Goal: Information Seeking & Learning: Learn about a topic

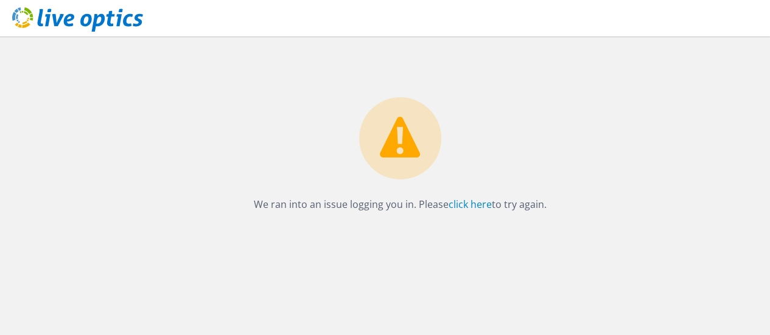
click at [232, 125] on div "We ran into an issue logging you in. Please click here to try again." at bounding box center [399, 125] width 739 height 176
click at [465, 201] on link "click here" at bounding box center [469, 204] width 43 height 13
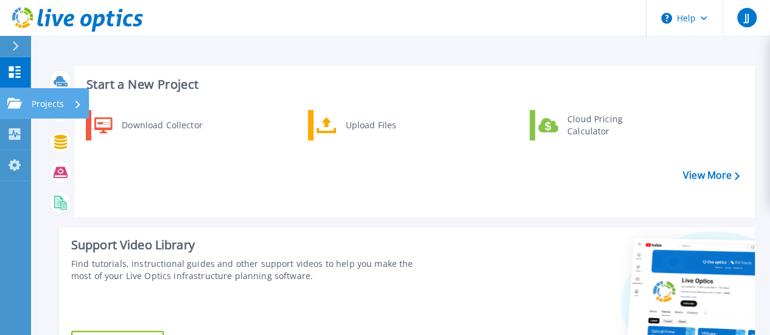
click at [58, 105] on p "Projects" at bounding box center [48, 104] width 32 height 32
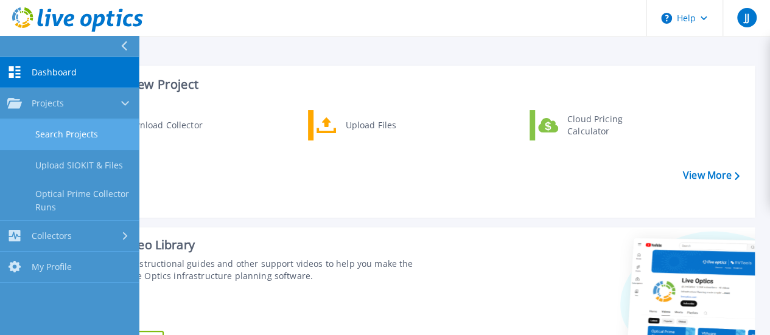
click at [69, 141] on link "Search Projects" at bounding box center [69, 134] width 139 height 31
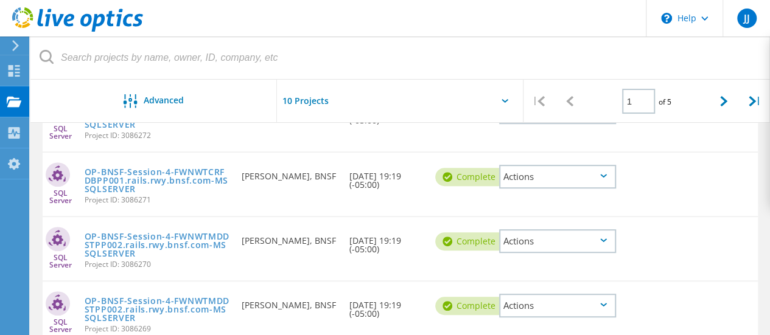
scroll to position [61, 0]
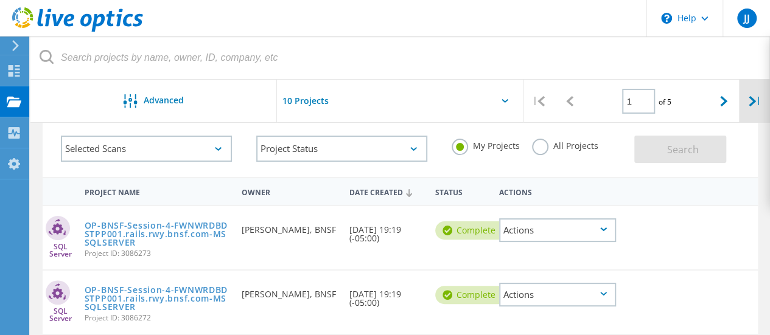
click at [753, 99] on icon at bounding box center [751, 101] width 7 height 10
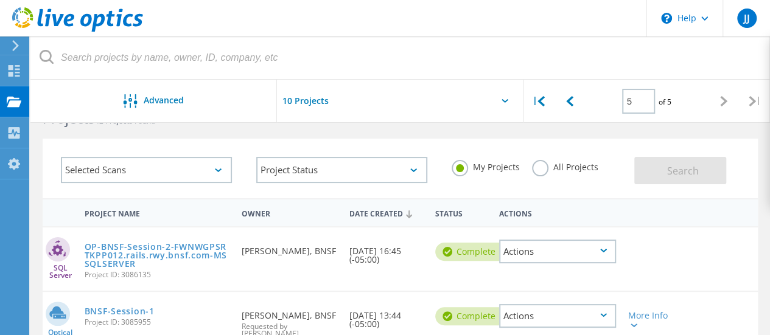
scroll to position [24, 0]
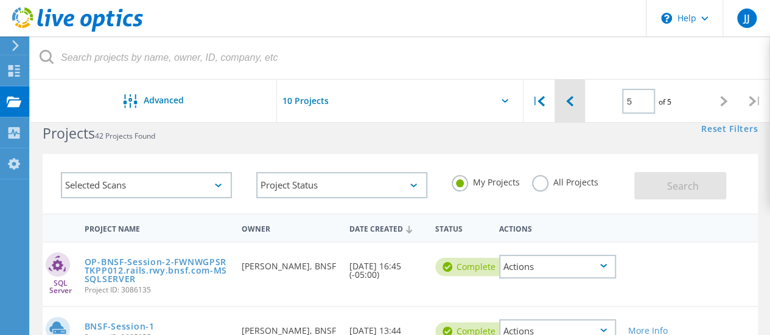
click at [567, 107] on div at bounding box center [569, 101] width 31 height 43
type input "4"
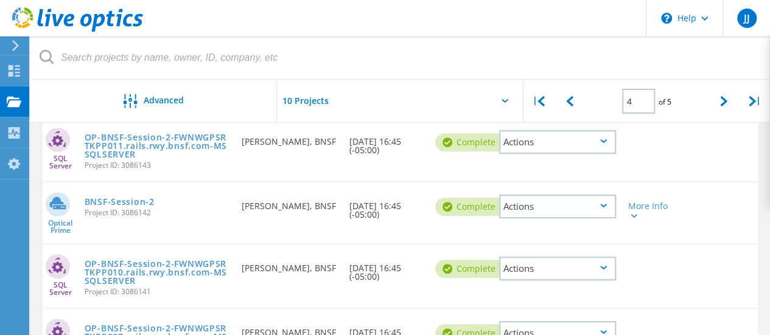
scroll to position [268, 0]
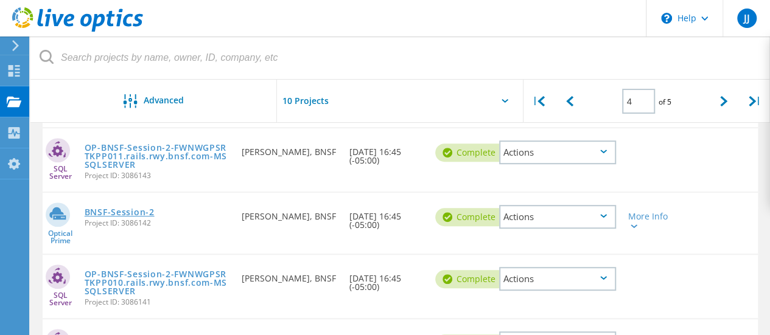
click at [117, 217] on link "BNSF-Session-2" at bounding box center [120, 212] width 70 height 9
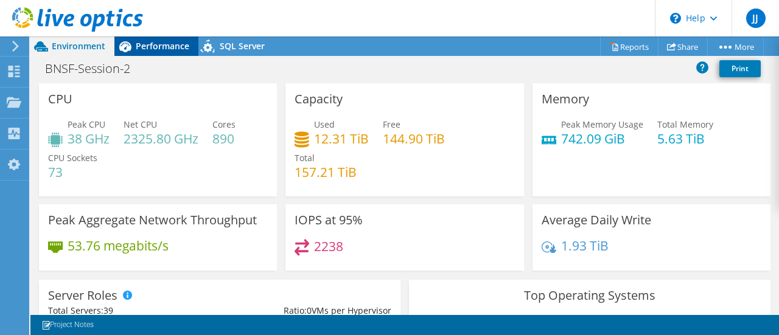
click at [165, 46] on span "Performance" at bounding box center [163, 46] width 54 height 12
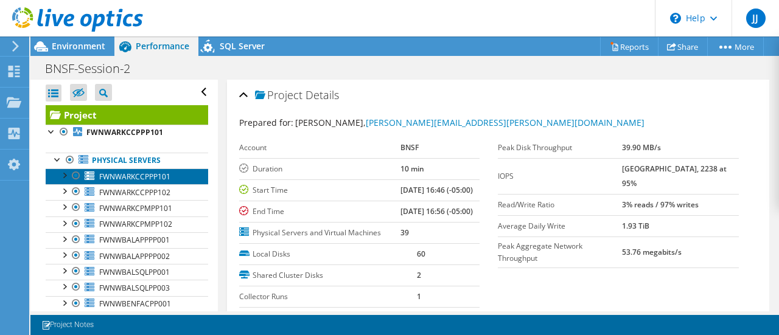
click at [122, 175] on span "FWNWARKCCPPP101" at bounding box center [134, 177] width 71 height 10
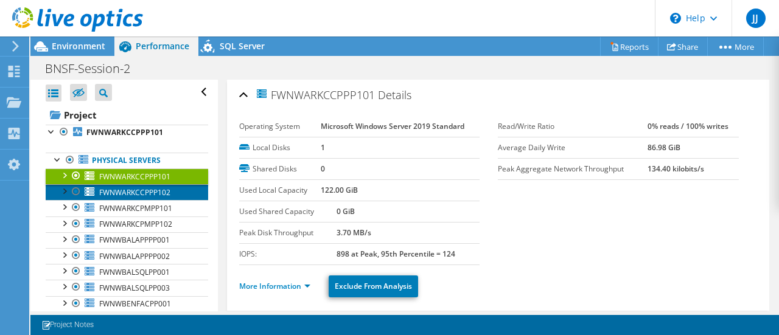
click at [125, 196] on span "FWNWARKCCPPP102" at bounding box center [134, 192] width 71 height 10
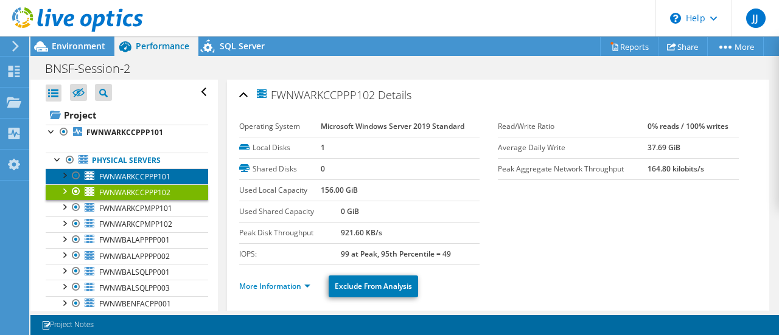
click at [123, 179] on span "FWNWARKCCPPP101" at bounding box center [134, 177] width 71 height 10
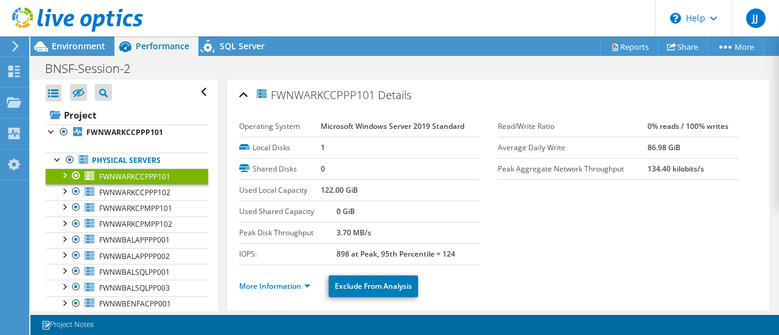
click at [319, 96] on span "FWNWARKCCPPP101" at bounding box center [315, 95] width 120 height 14
copy span "FWNWARKCCPPP101"
click at [476, 97] on div "FWNWARKCCPPP101 Details" at bounding box center [498, 96] width 518 height 26
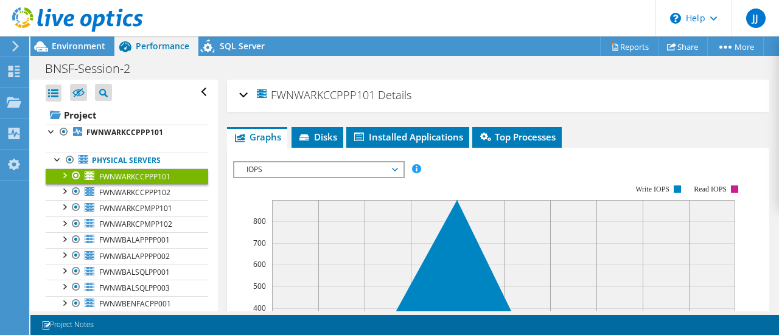
click at [476, 97] on div "FWNWARKCCPPP101 Details" at bounding box center [498, 96] width 518 height 26
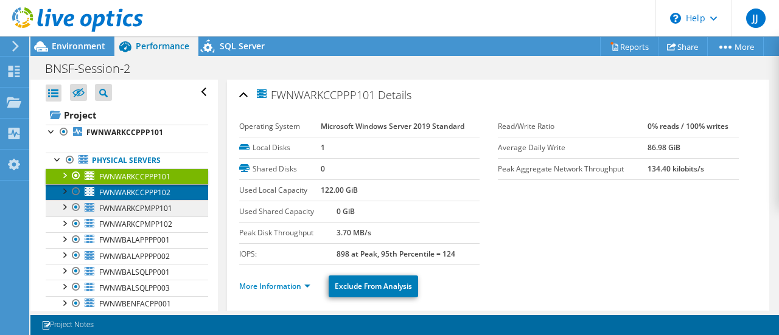
drag, startPoint x: 129, startPoint y: 193, endPoint x: 134, endPoint y: 200, distance: 8.6
click at [129, 193] on span "FWNWARKCCPPP102" at bounding box center [134, 192] width 71 height 10
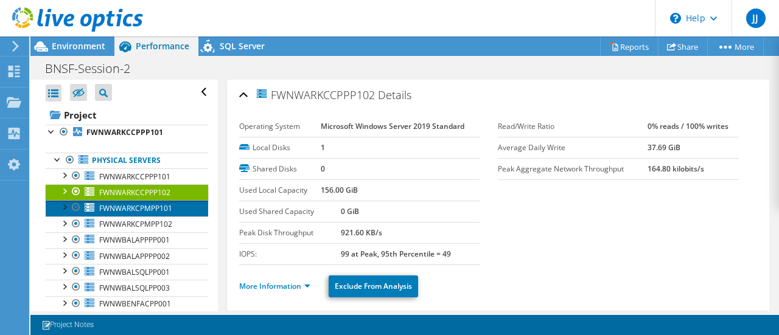
click at [134, 212] on span "FWNWARKCPMPP101" at bounding box center [135, 208] width 73 height 10
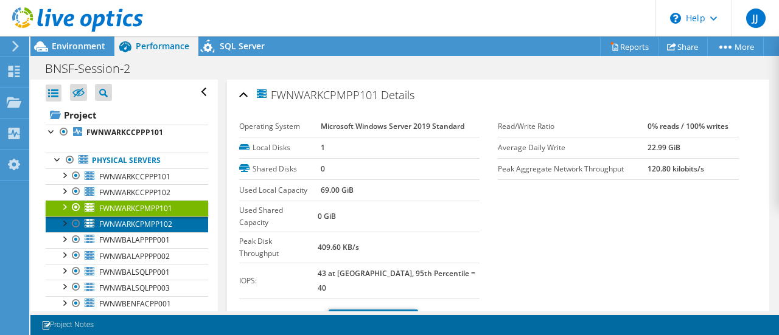
click at [164, 225] on span "FWNWARKCPMPP102" at bounding box center [135, 224] width 73 height 10
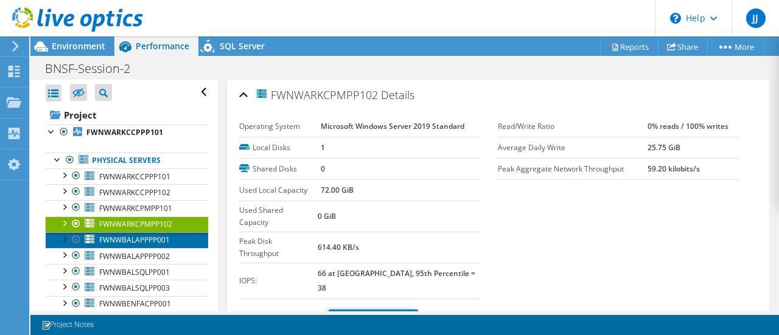
click at [133, 235] on span "FWNWBALAPPPP001" at bounding box center [134, 240] width 71 height 10
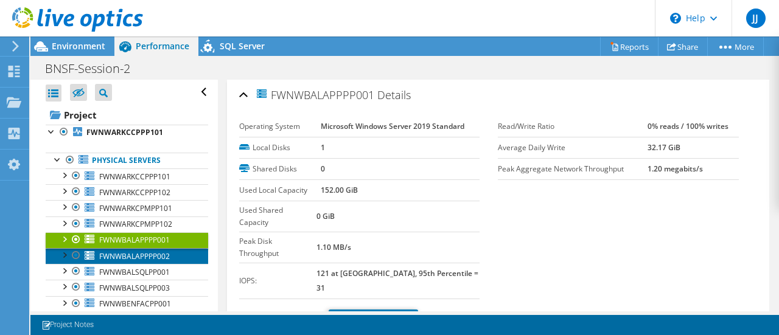
click at [125, 251] on span "FWNWBALAPPPP002" at bounding box center [134, 256] width 71 height 10
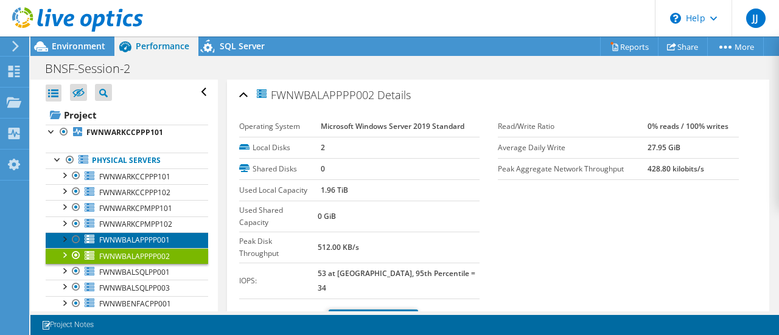
click at [131, 238] on span "FWNWBALAPPPP001" at bounding box center [134, 240] width 71 height 10
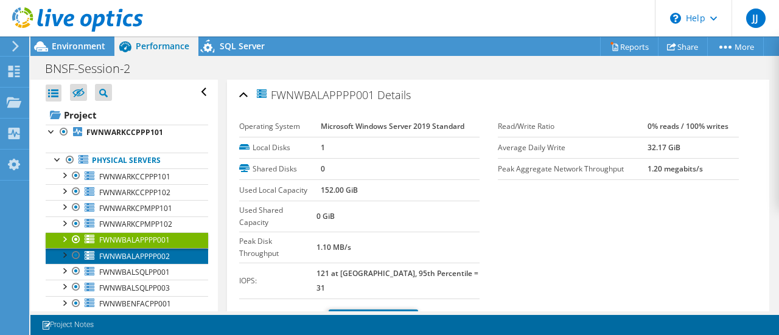
click at [128, 252] on span "FWNWBALAPPPP002" at bounding box center [134, 256] width 71 height 10
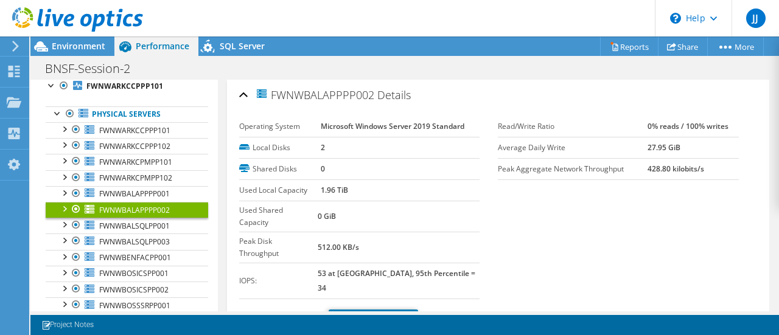
scroll to position [61, 0]
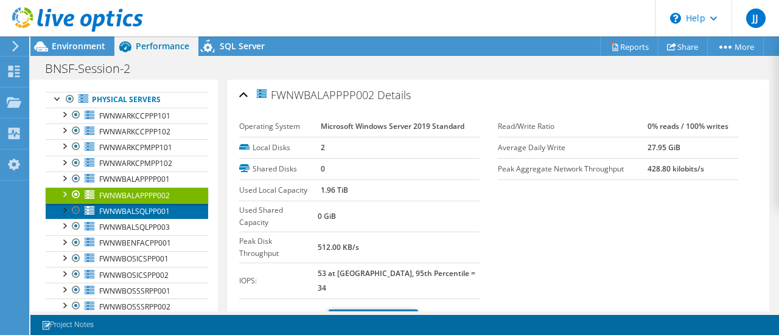
click at [134, 206] on span "FWNWBALSQLPP001" at bounding box center [134, 211] width 71 height 10
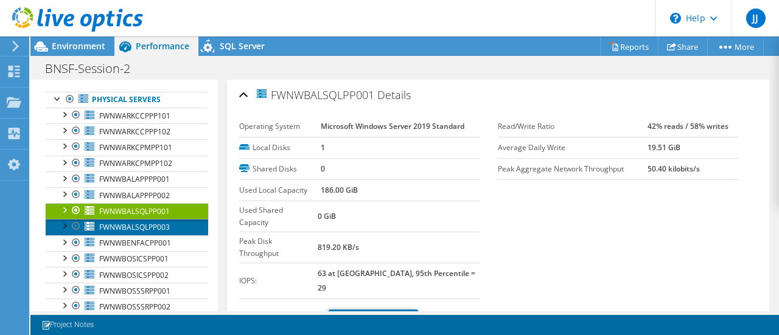
click at [125, 222] on span "FWNWBALSQLPP003" at bounding box center [134, 227] width 71 height 10
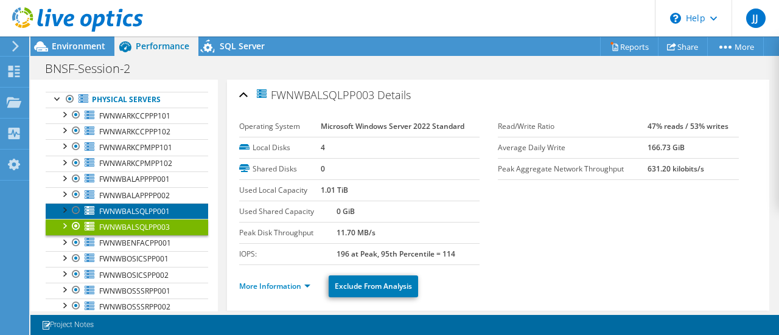
click at [136, 210] on span "FWNWBALSQLPP001" at bounding box center [134, 211] width 71 height 10
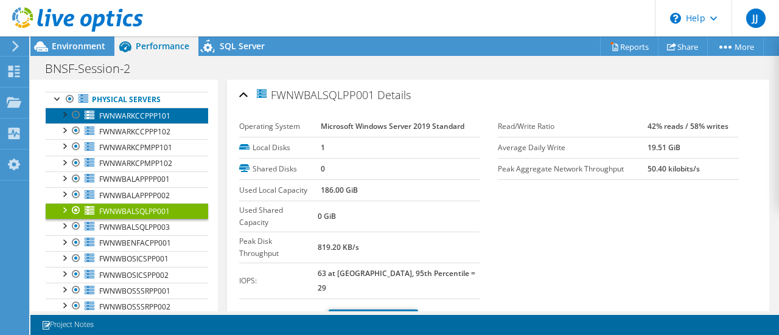
click at [138, 111] on span "FWNWARKCCPPP101" at bounding box center [134, 116] width 71 height 10
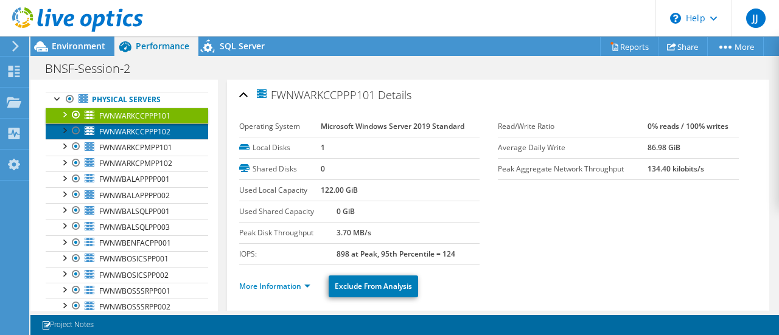
click at [122, 128] on span "FWNWARKCCPPP102" at bounding box center [134, 132] width 71 height 10
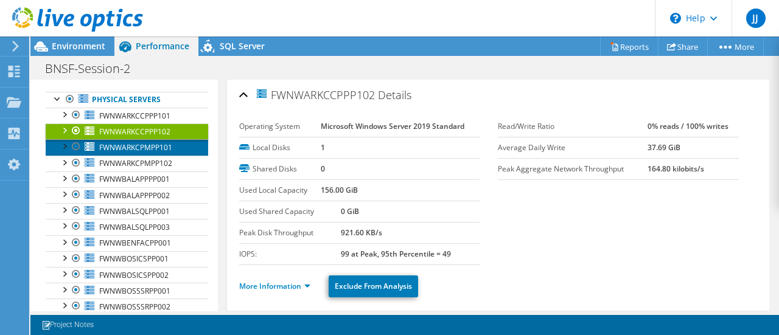
click at [127, 145] on span "FWNWARKCPMPP101" at bounding box center [135, 147] width 73 height 10
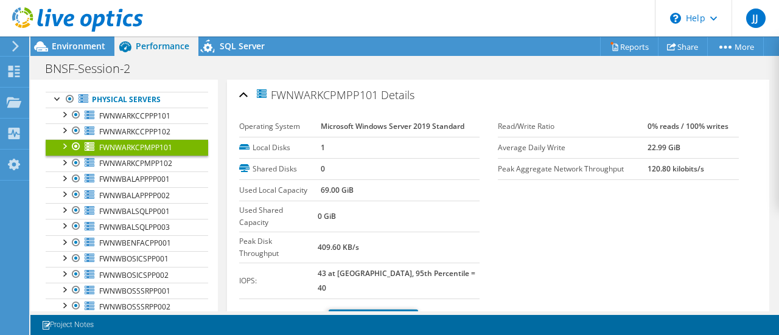
click at [327, 93] on span "FWNWARKCPMPP101" at bounding box center [316, 95] width 123 height 14
copy span "FWNWARKCPMPP101"
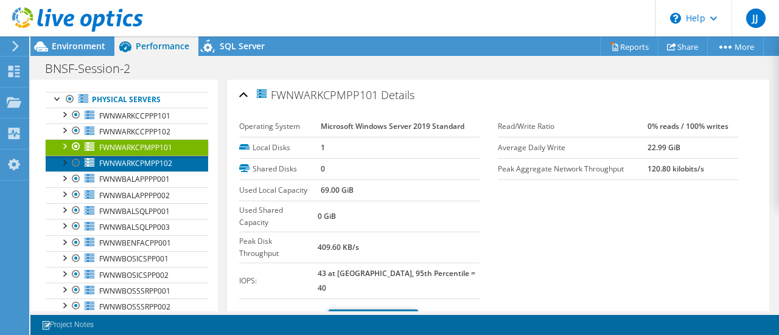
click at [132, 165] on span "FWNWARKCPMPP102" at bounding box center [135, 163] width 73 height 10
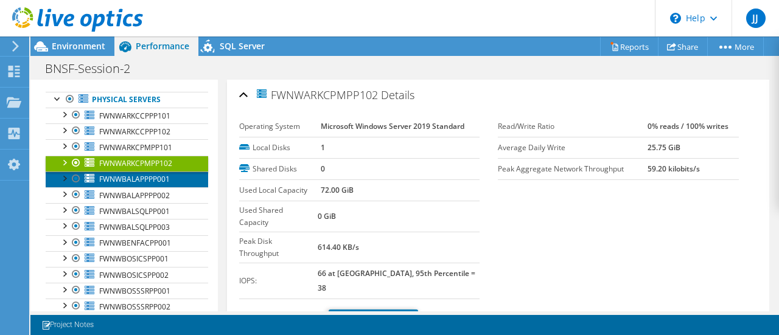
click at [135, 183] on link "FWNWBALAPPPP001" at bounding box center [127, 180] width 162 height 16
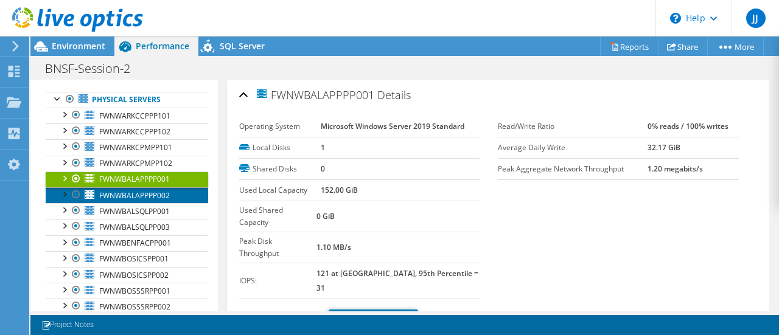
click at [128, 194] on span "FWNWBALAPPPP002" at bounding box center [134, 195] width 71 height 10
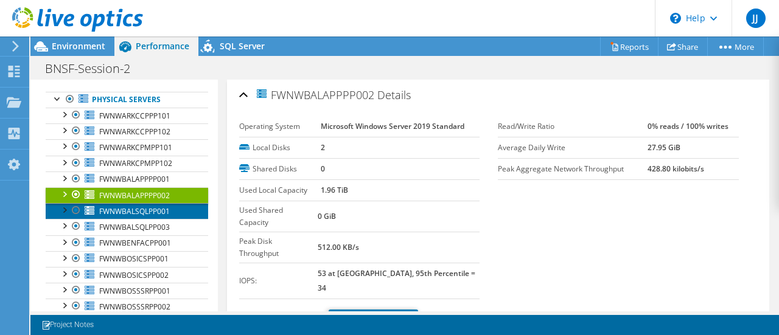
click at [133, 210] on span "FWNWBALSQLPP001" at bounding box center [134, 211] width 71 height 10
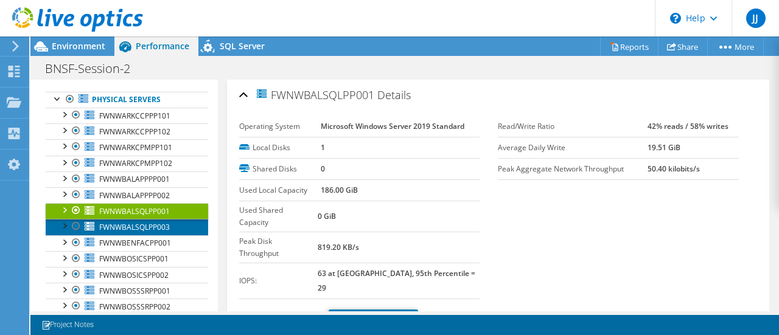
click at [140, 224] on span "FWNWBALSQLPP003" at bounding box center [134, 227] width 71 height 10
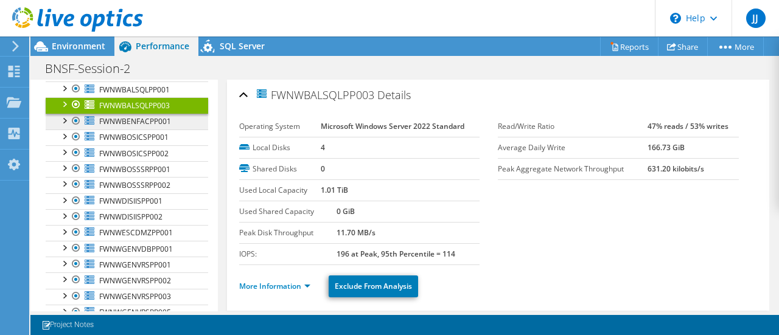
scroll to position [122, 0]
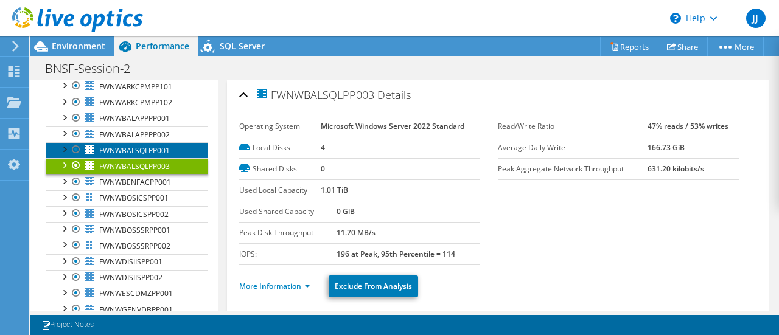
click at [133, 142] on link "FWNWBALSQLPP001" at bounding box center [127, 150] width 162 height 16
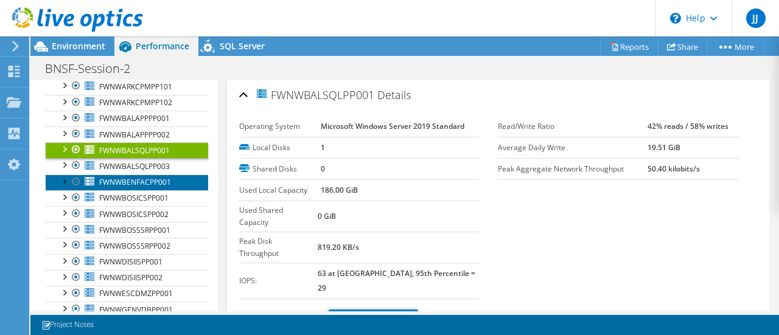
click at [130, 179] on span "FWNWBENFACPP001" at bounding box center [135, 182] width 72 height 10
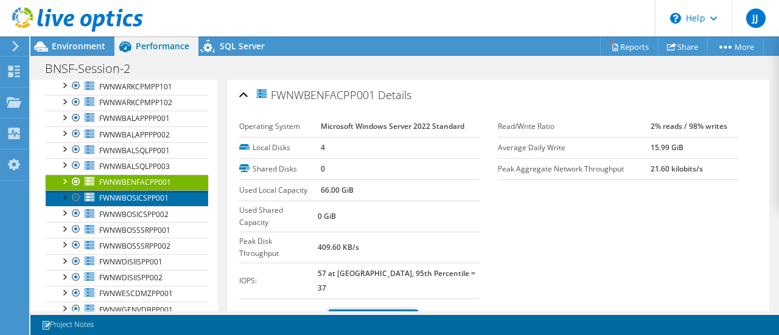
click at [133, 196] on span "FWNWBOSICSPP001" at bounding box center [133, 198] width 69 height 10
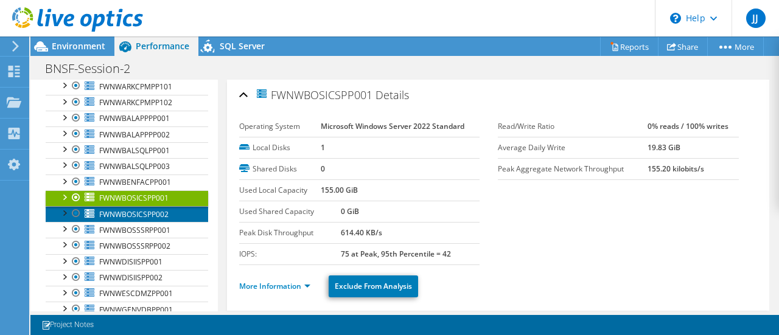
click at [131, 212] on span "FWNWBOSICSPP002" at bounding box center [133, 214] width 69 height 10
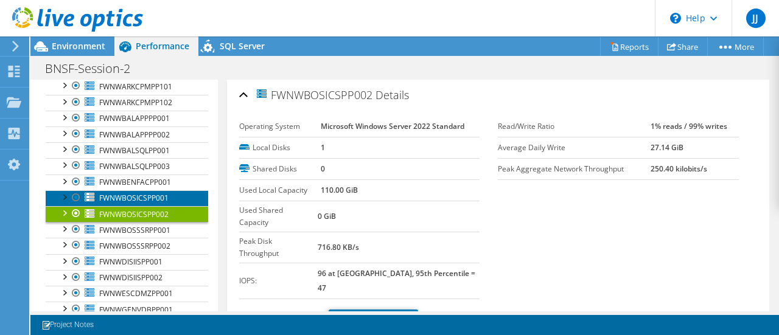
click at [162, 194] on span "FWNWBOSICSPP001" at bounding box center [133, 198] width 69 height 10
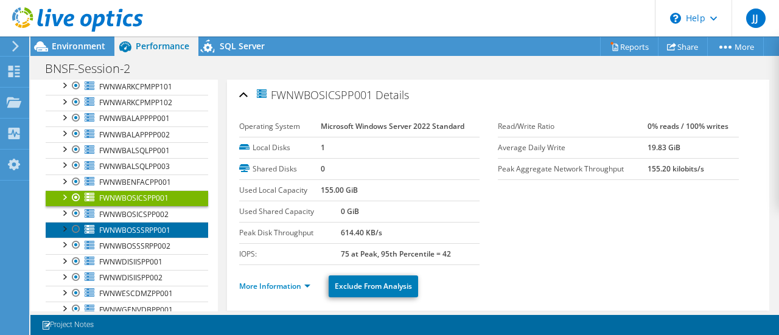
click at [129, 225] on span "FWNWBOSSSRPP001" at bounding box center [134, 230] width 71 height 10
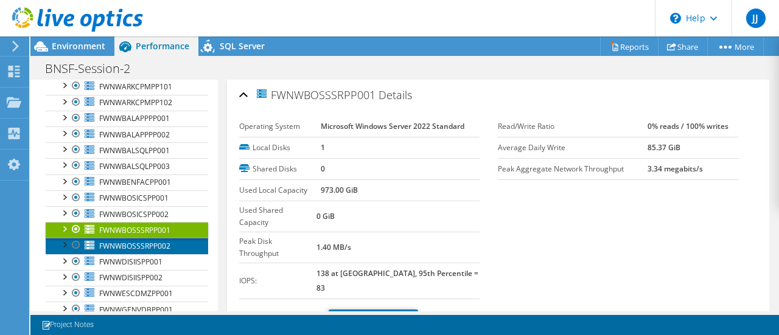
click at [139, 241] on span "FWNWBOSSSRPP002" at bounding box center [134, 246] width 71 height 10
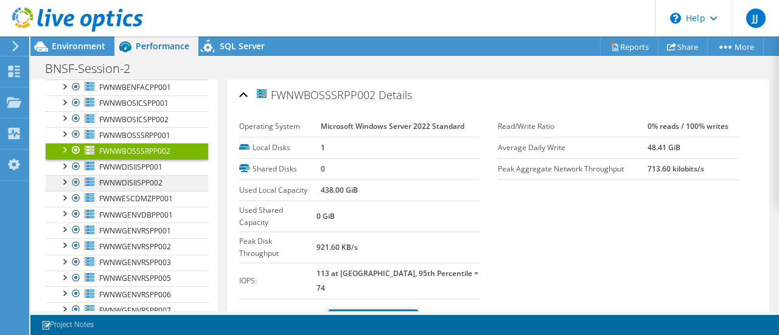
scroll to position [243, 0]
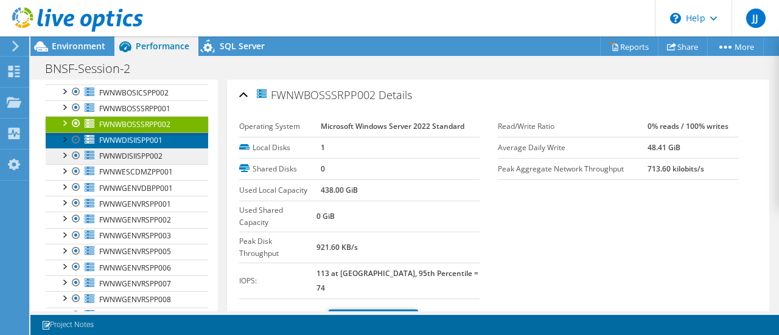
drag, startPoint x: 125, startPoint y: 138, endPoint x: 129, endPoint y: 148, distance: 10.4
click at [125, 138] on span "FWNWDISIISPP001" at bounding box center [130, 140] width 63 height 10
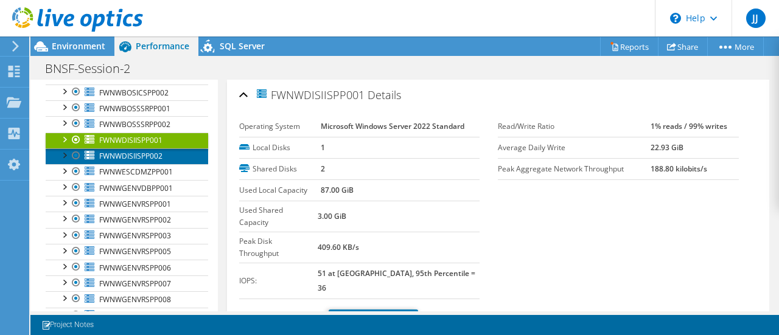
click at [133, 151] on span "FWNWDISIISPP002" at bounding box center [130, 156] width 63 height 10
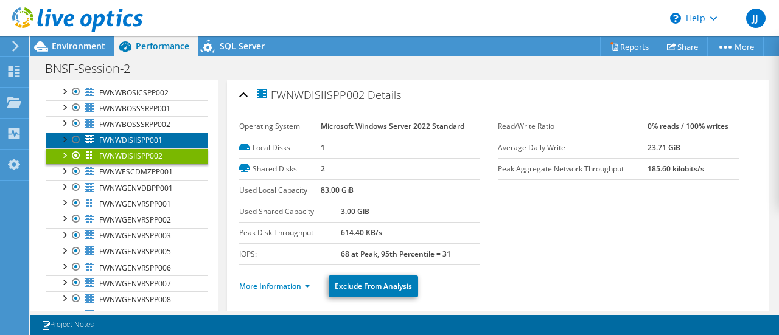
click at [122, 139] on span "FWNWDISIISPP001" at bounding box center [130, 140] width 63 height 10
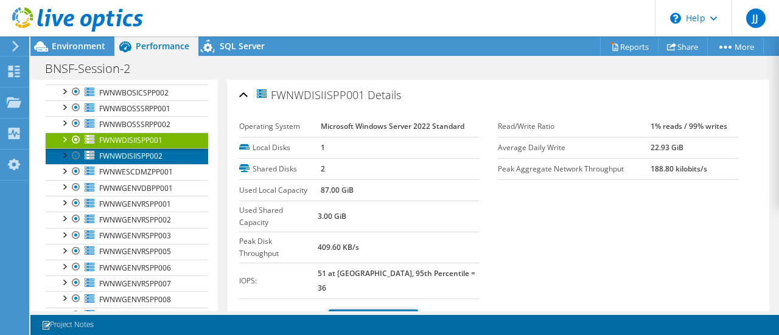
click at [136, 152] on span "FWNWDISIISPP002" at bounding box center [130, 156] width 63 height 10
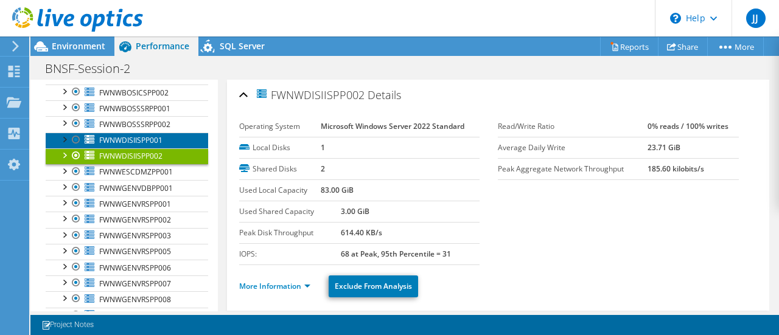
click at [131, 138] on span "FWNWDISIISPP001" at bounding box center [130, 140] width 63 height 10
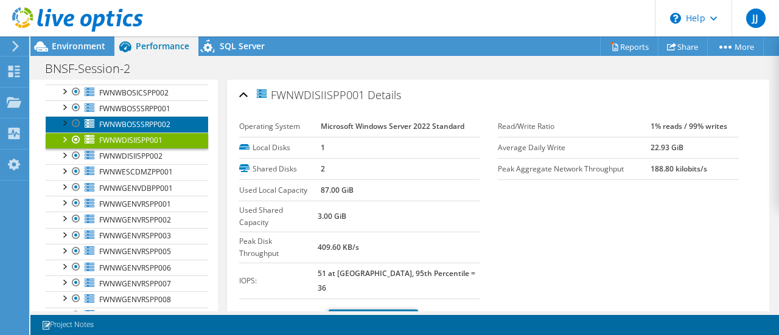
click at [123, 122] on span "FWNWBOSSSRPP002" at bounding box center [134, 124] width 71 height 10
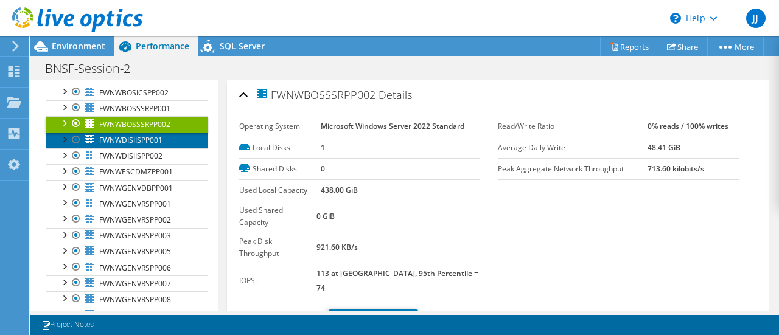
click at [129, 137] on span "FWNWDISIISPP001" at bounding box center [130, 140] width 63 height 10
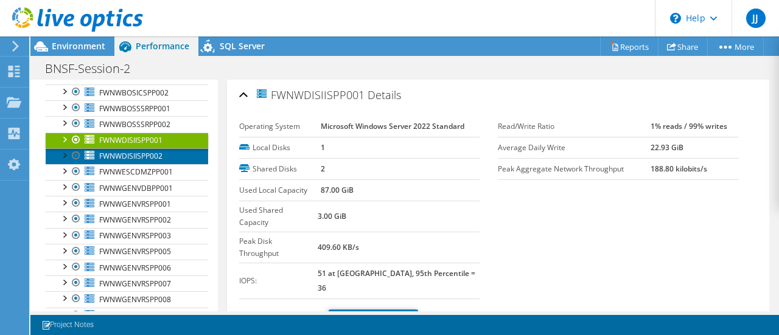
click at [129, 148] on link "FWNWDISIISPP002" at bounding box center [127, 156] width 162 height 16
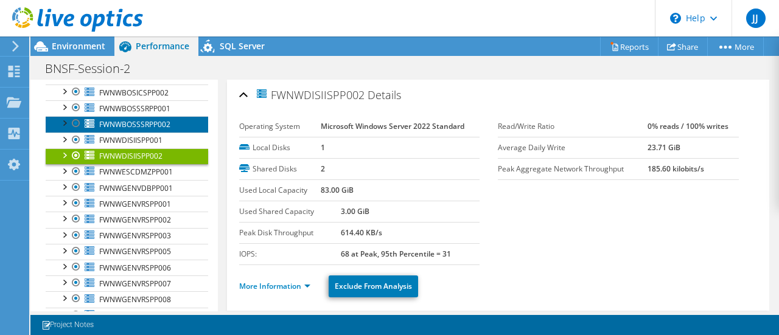
click at [127, 125] on span "FWNWBOSSSRPP002" at bounding box center [134, 124] width 71 height 10
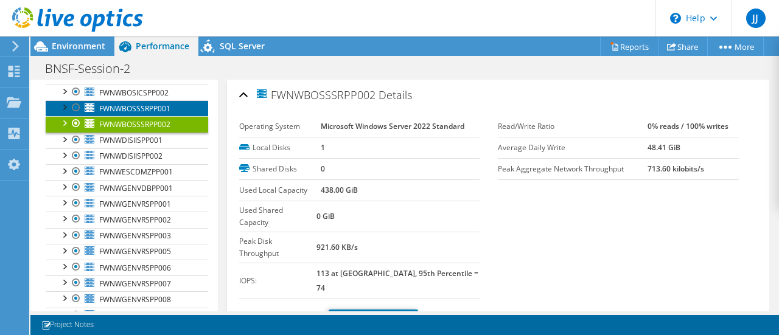
click at [126, 108] on span "FWNWBOSSSRPP001" at bounding box center [134, 108] width 71 height 10
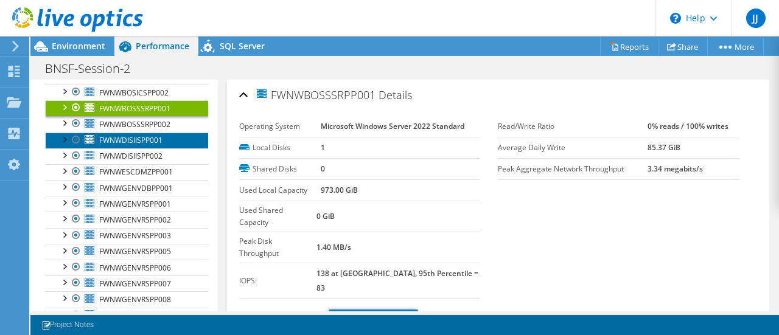
click at [129, 137] on span "FWNWDISIISPP001" at bounding box center [130, 140] width 63 height 10
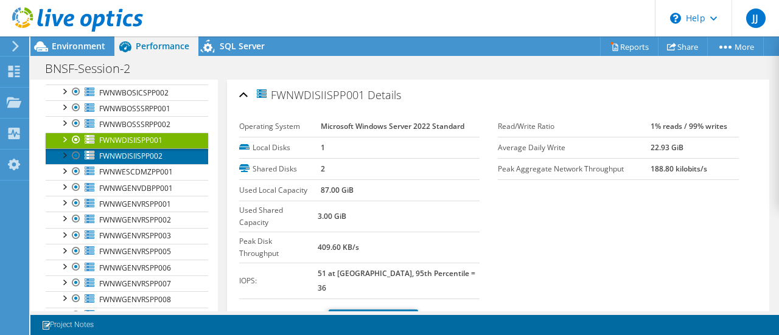
click at [130, 151] on span "FWNWDISIISPP002" at bounding box center [130, 156] width 63 height 10
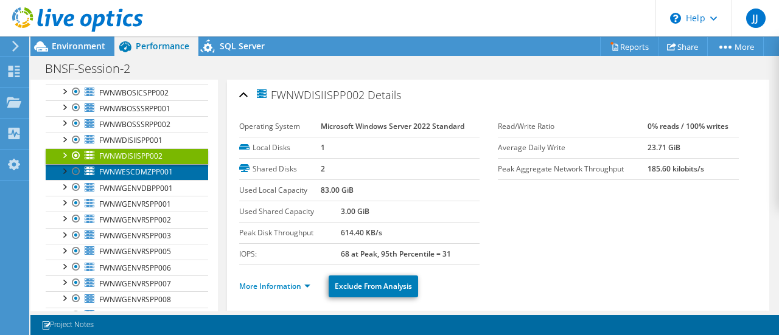
click at [130, 167] on span "FWNWESCDMZPP001" at bounding box center [136, 172] width 74 height 10
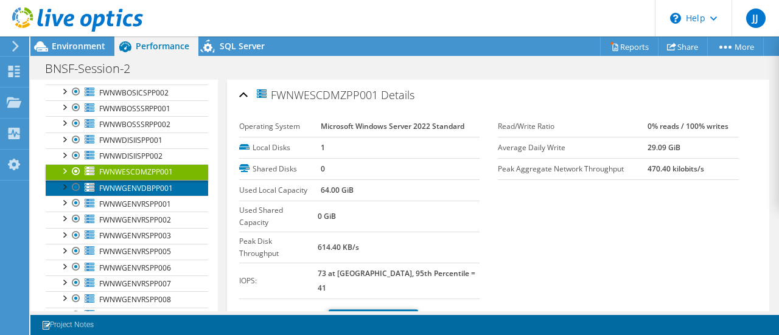
click at [131, 183] on span "FWNWGENVDBPP001" at bounding box center [136, 188] width 74 height 10
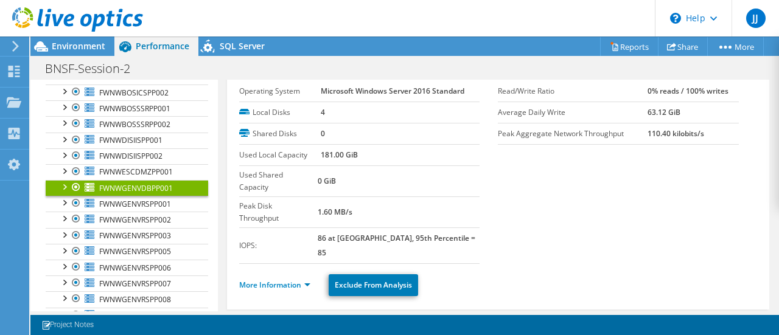
scroll to position [61, 0]
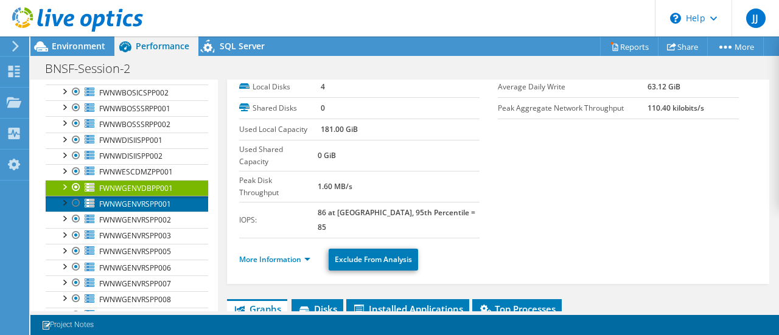
click at [153, 200] on span "FWNWGENVRSPP001" at bounding box center [135, 204] width 72 height 10
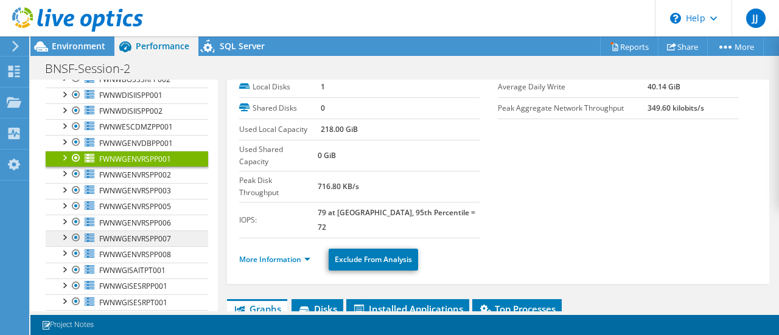
scroll to position [304, 0]
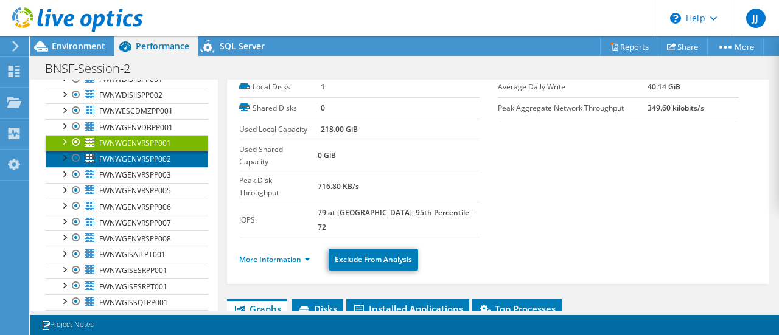
click at [129, 155] on span "FWNWGENVRSPP002" at bounding box center [135, 159] width 72 height 10
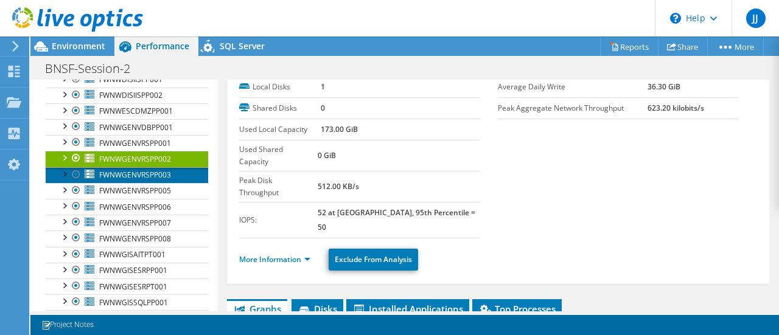
click at [131, 170] on span "FWNWGENVRSPP003" at bounding box center [135, 175] width 72 height 10
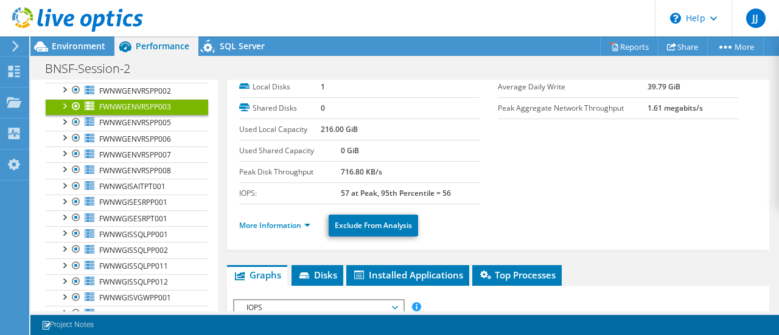
scroll to position [365, 0]
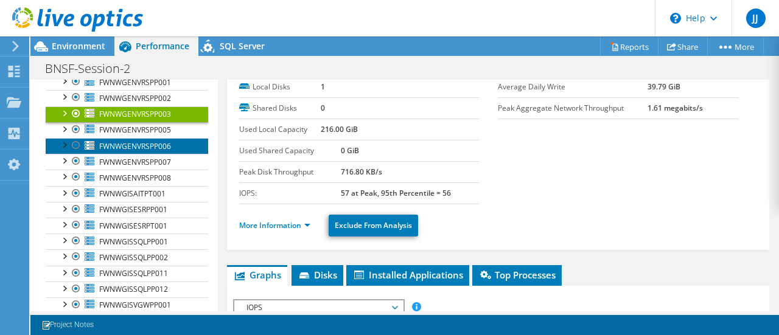
click at [134, 138] on link "FWNWGENVRSPP006" at bounding box center [127, 146] width 162 height 16
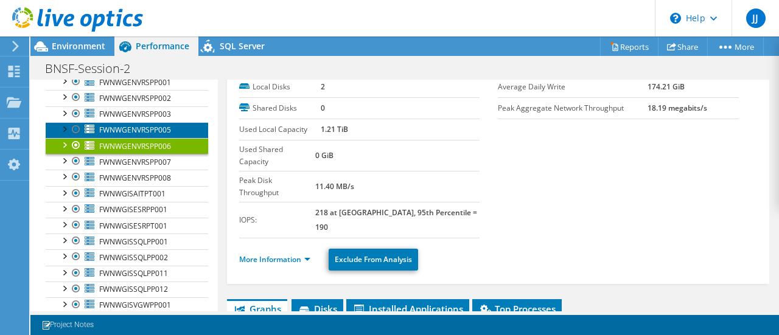
click at [133, 127] on span "FWNWGENVRSPP005" at bounding box center [135, 130] width 72 height 10
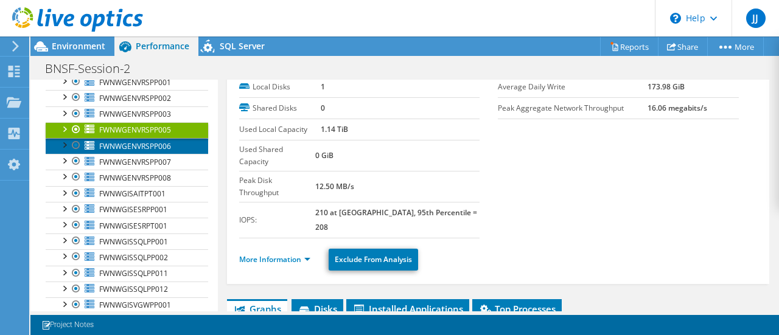
click at [127, 141] on span "FWNWGENVRSPP006" at bounding box center [135, 146] width 72 height 10
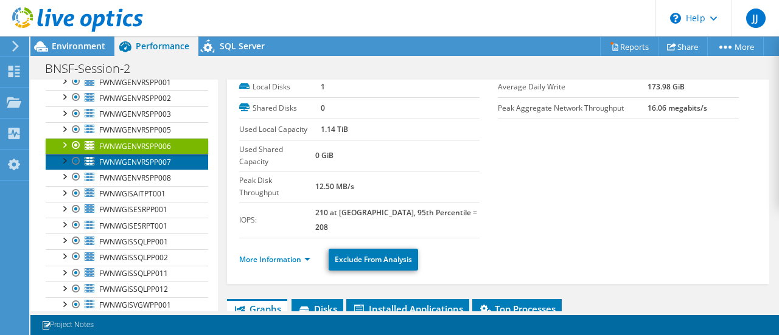
click at [123, 157] on span "FWNWGENVRSPP007" at bounding box center [135, 162] width 72 height 10
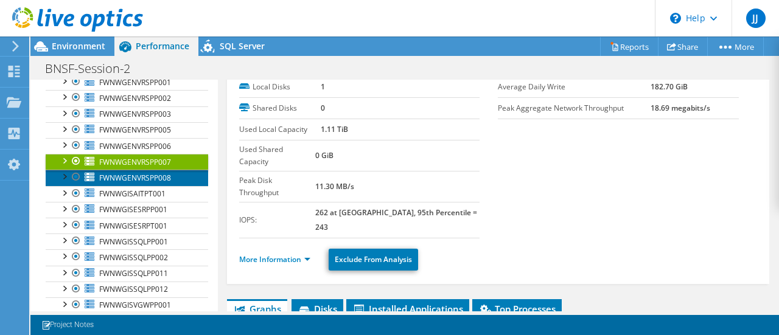
click at [125, 173] on span "FWNWGENVRSPP008" at bounding box center [135, 178] width 72 height 10
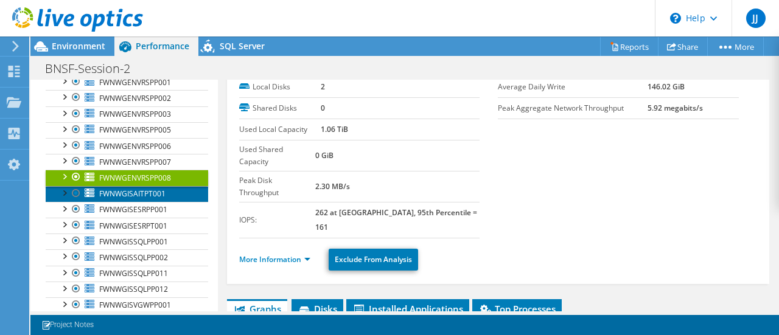
click at [120, 192] on span "FWNWGISAITPT001" at bounding box center [132, 194] width 66 height 10
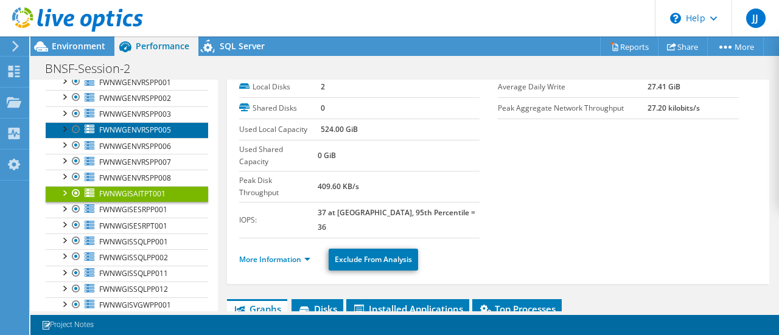
click at [134, 130] on link "FWNWGENVRSPP005" at bounding box center [127, 130] width 162 height 16
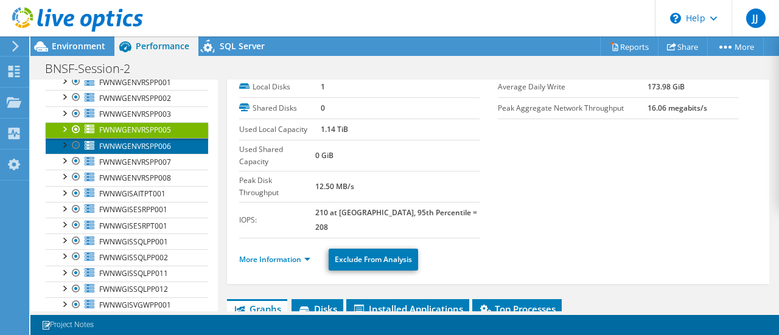
click at [136, 142] on span "FWNWGENVRSPP006" at bounding box center [135, 146] width 72 height 10
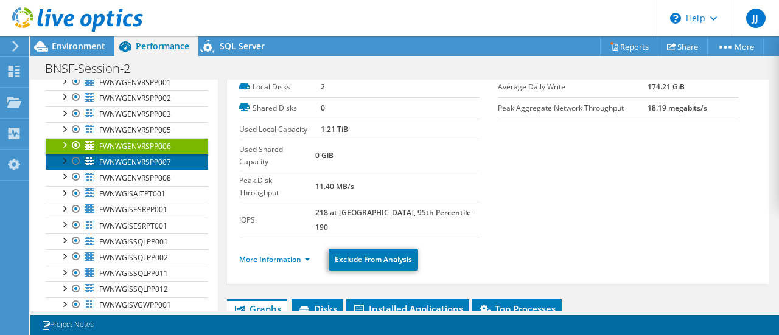
click at [145, 157] on span "FWNWGENVRSPP007" at bounding box center [135, 162] width 72 height 10
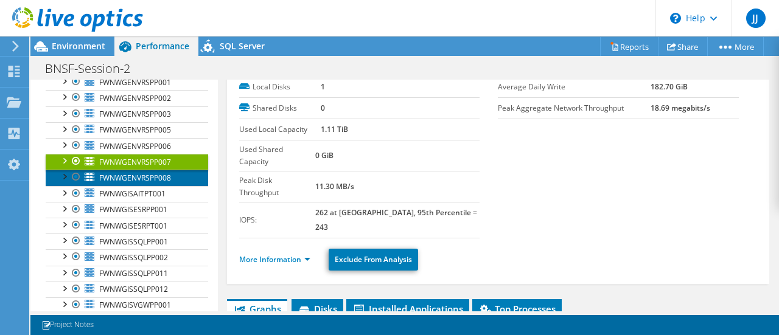
click at [131, 175] on span "FWNWGENVRSPP008" at bounding box center [135, 178] width 72 height 10
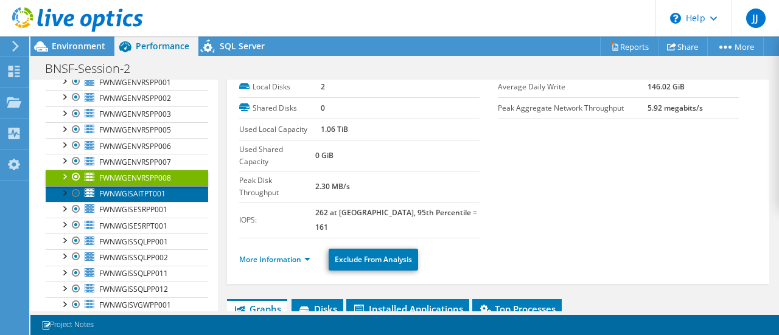
click at [118, 189] on span "FWNWGISAITPT001" at bounding box center [132, 194] width 66 height 10
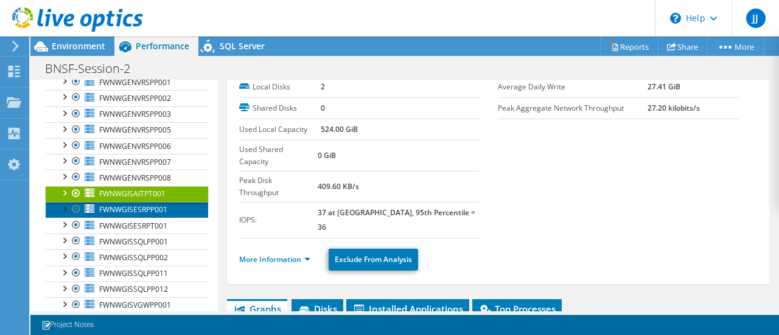
click at [128, 205] on span "FWNWGISESRPP001" at bounding box center [133, 209] width 68 height 10
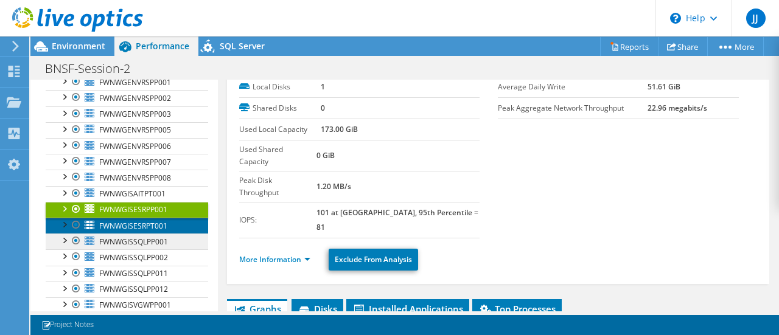
drag, startPoint x: 132, startPoint y: 220, endPoint x: 129, endPoint y: 228, distance: 8.5
click at [132, 221] on span "FWNWGISESRPT001" at bounding box center [133, 226] width 68 height 10
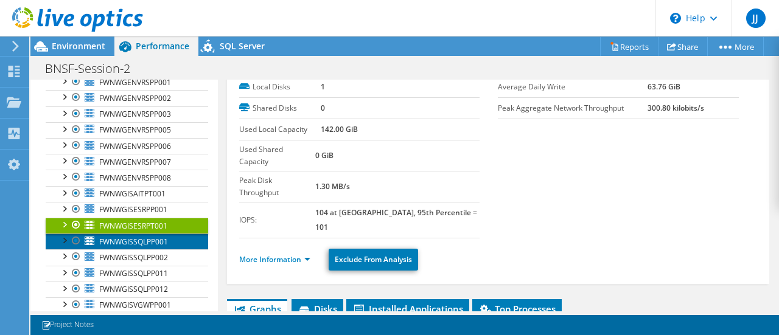
click at [128, 237] on span "FWNWGISSQLPP001" at bounding box center [133, 242] width 69 height 10
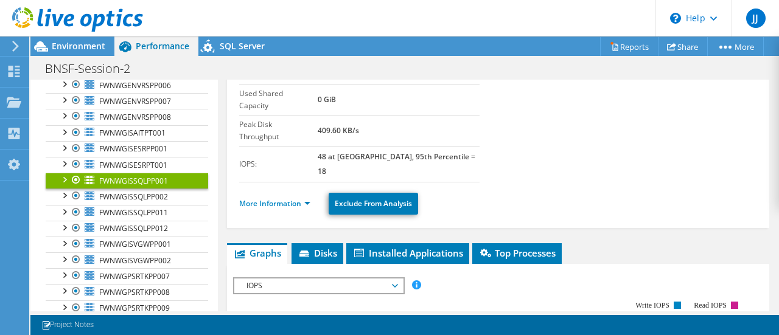
scroll to position [183, 0]
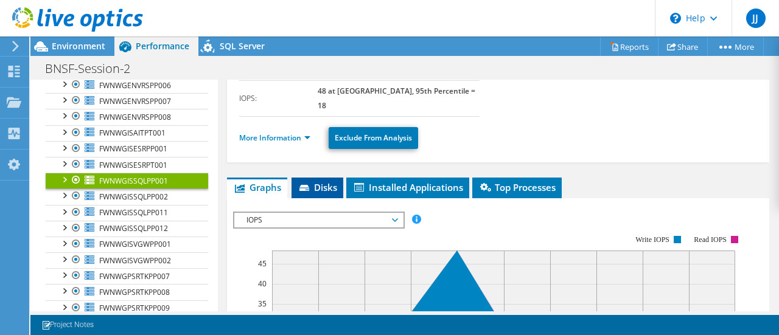
click at [318, 181] on span "Disks" at bounding box center [317, 187] width 40 height 12
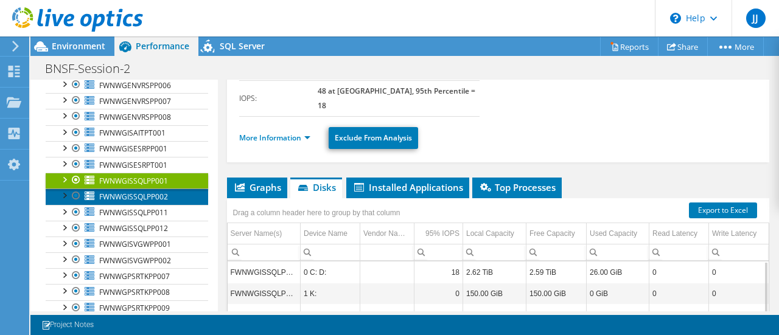
click at [128, 192] on span "FWNWGISSQLPP002" at bounding box center [133, 197] width 69 height 10
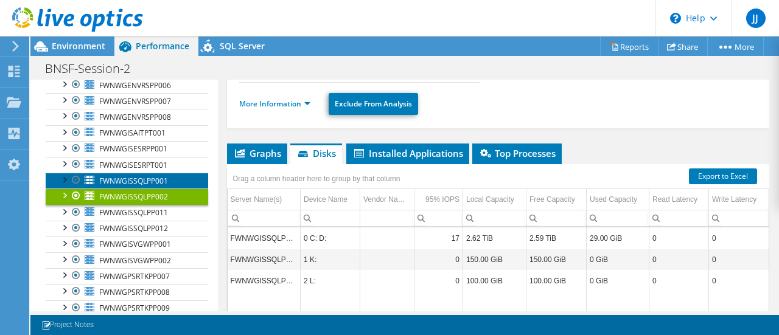
click at [134, 177] on span "FWNWGISSQLPP001" at bounding box center [133, 181] width 69 height 10
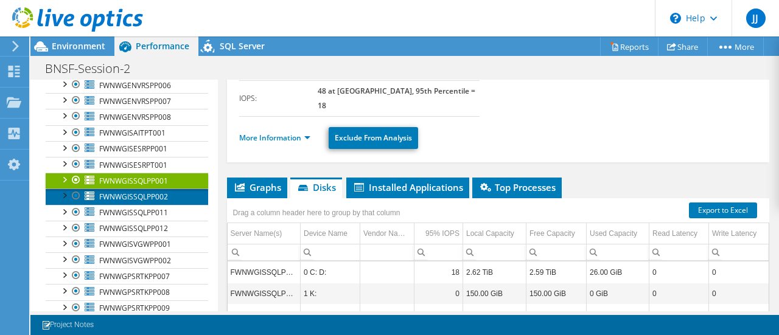
click at [128, 192] on span "FWNWGISSQLPP002" at bounding box center [133, 197] width 69 height 10
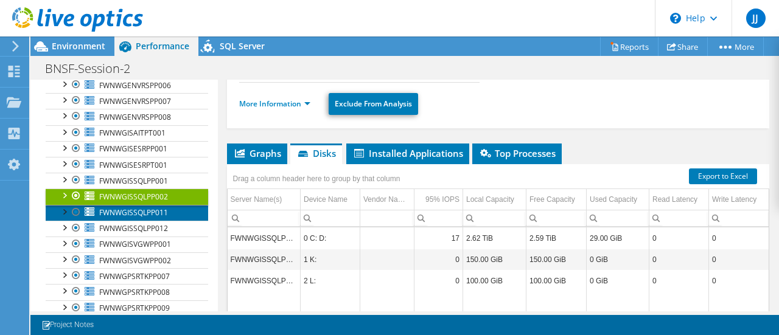
click at [127, 207] on span "FWNWGISSQLPP011" at bounding box center [133, 212] width 69 height 10
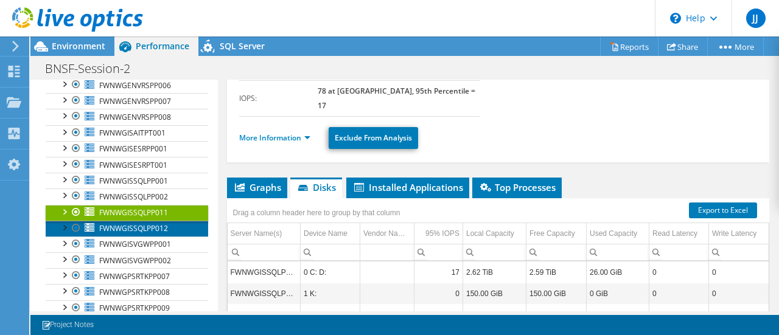
click at [130, 223] on span "FWNWGISSQLPP012" at bounding box center [133, 228] width 69 height 10
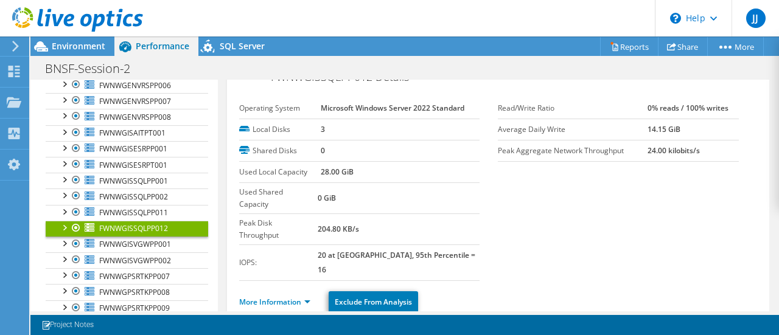
scroll to position [0, 0]
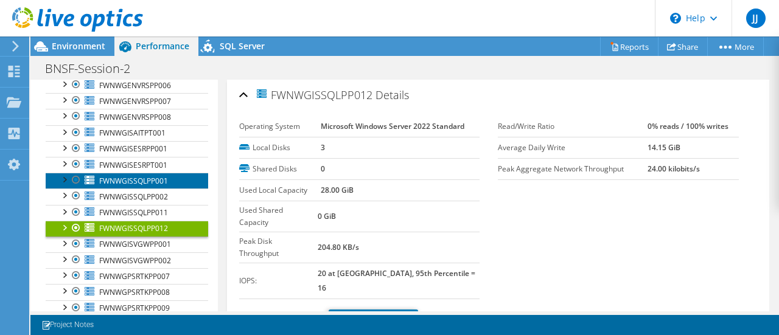
click at [128, 176] on span "FWNWGISSQLPP001" at bounding box center [133, 181] width 69 height 10
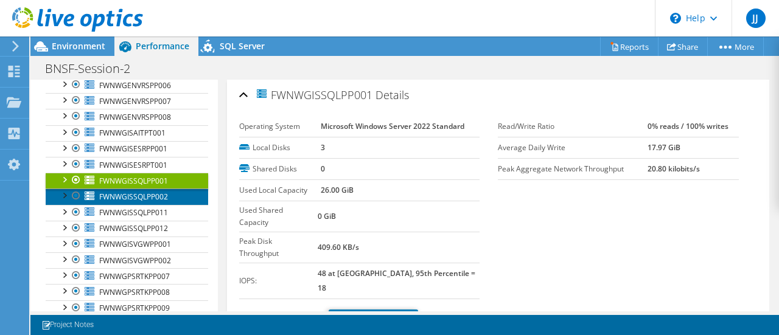
click at [130, 192] on span "FWNWGISSQLPP002" at bounding box center [133, 197] width 69 height 10
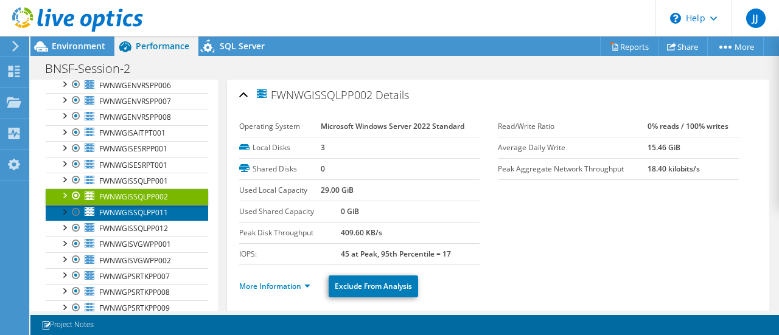
click at [128, 207] on span "FWNWGISSQLPP011" at bounding box center [133, 212] width 69 height 10
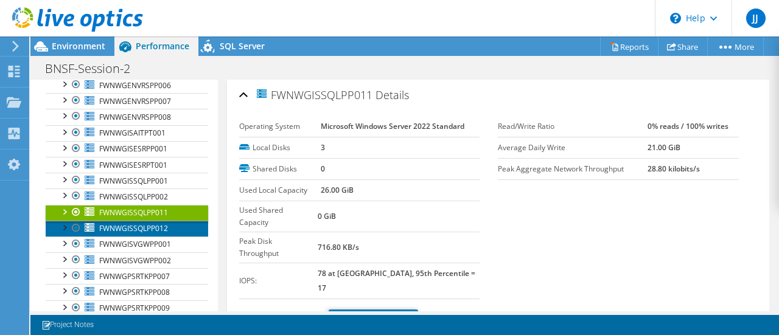
click at [128, 223] on span "FWNWGISSQLPP012" at bounding box center [133, 228] width 69 height 10
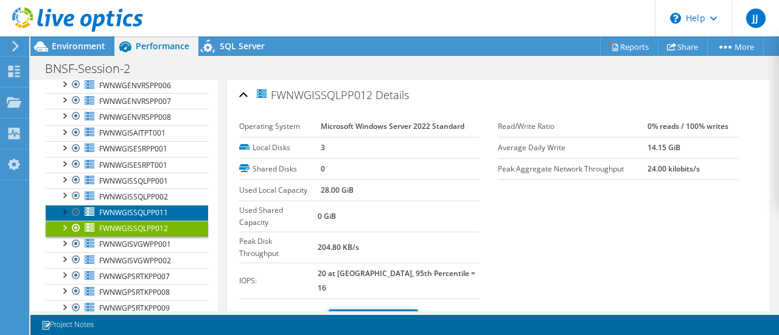
click at [128, 205] on link "FWNWGISSQLPP011" at bounding box center [127, 213] width 162 height 16
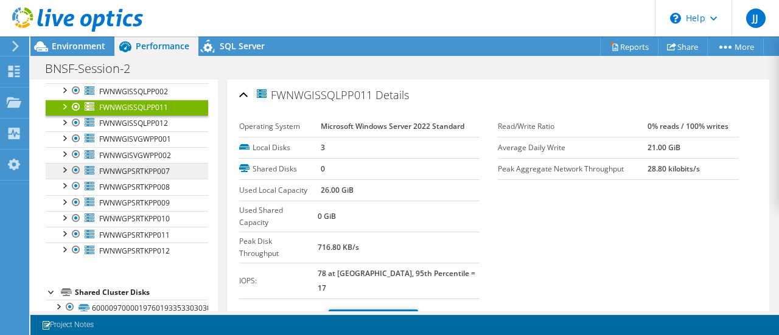
scroll to position [548, 0]
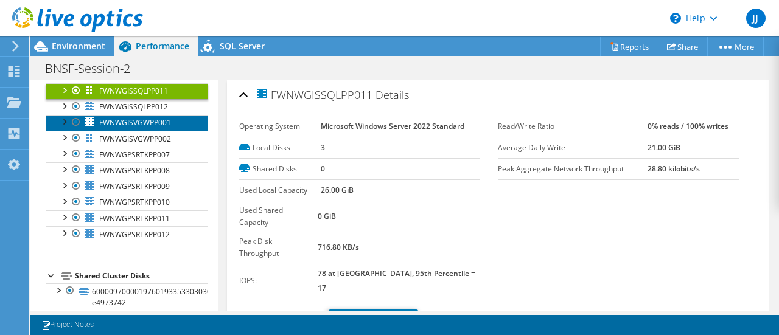
click at [134, 121] on link "FWNWGISVGWPP001" at bounding box center [127, 123] width 162 height 16
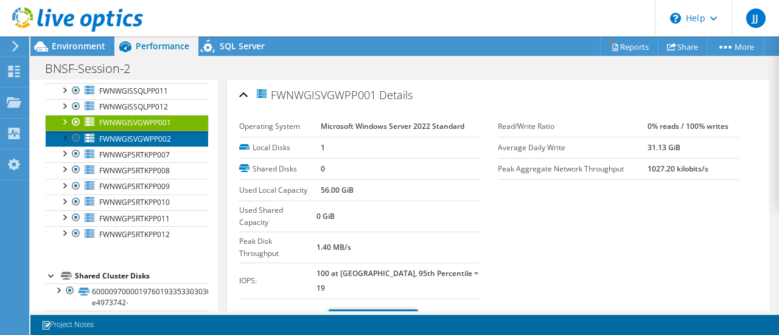
click at [142, 134] on span "FWNWGISVGWPP002" at bounding box center [135, 139] width 72 height 10
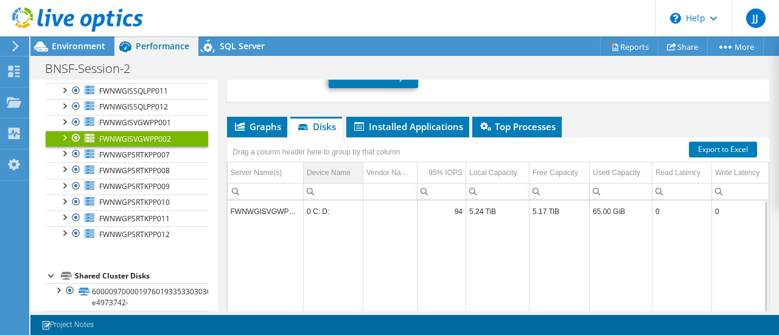
scroll to position [183, 0]
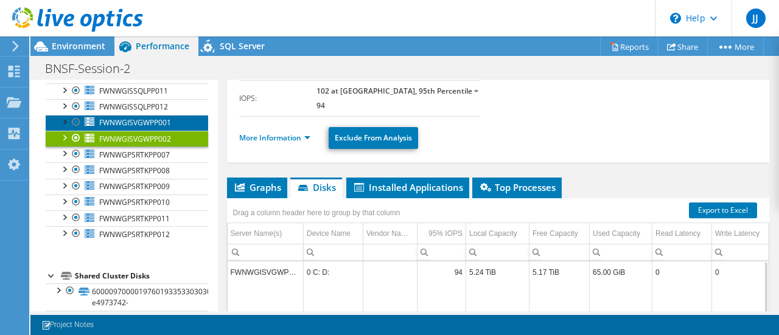
click at [123, 117] on span "FWNWGISVGWPP001" at bounding box center [135, 122] width 72 height 10
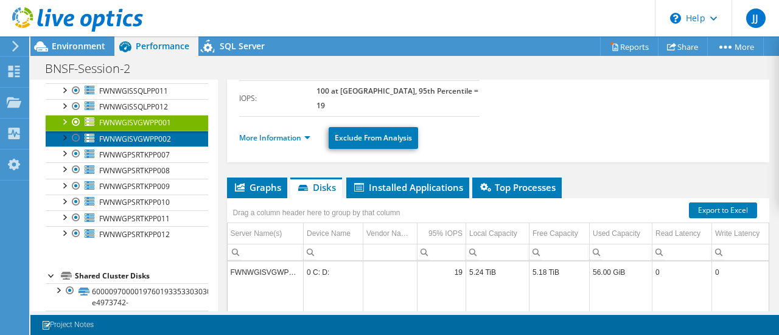
click at [131, 137] on link "FWNWGISVGWPP002" at bounding box center [127, 139] width 162 height 16
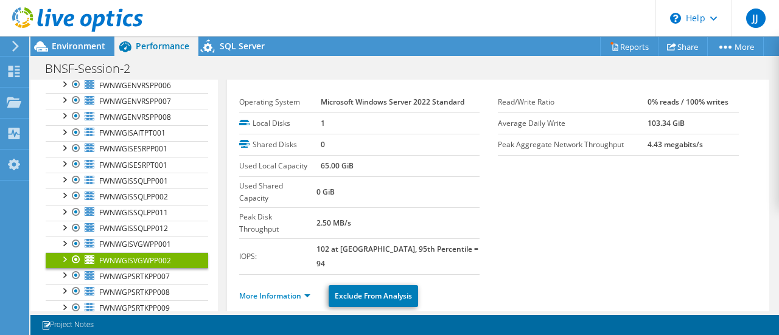
scroll to position [0, 0]
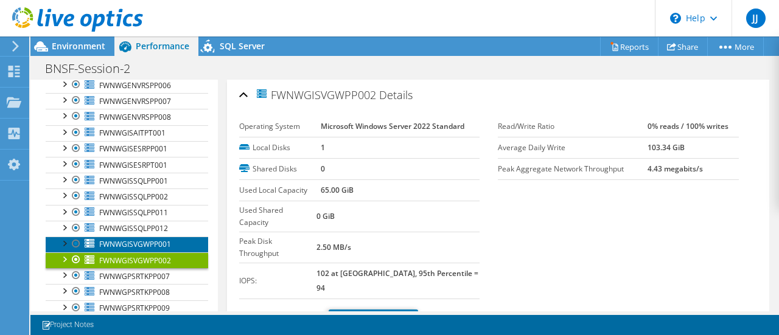
click at [150, 239] on span "FWNWGISVGWPP001" at bounding box center [135, 244] width 72 height 10
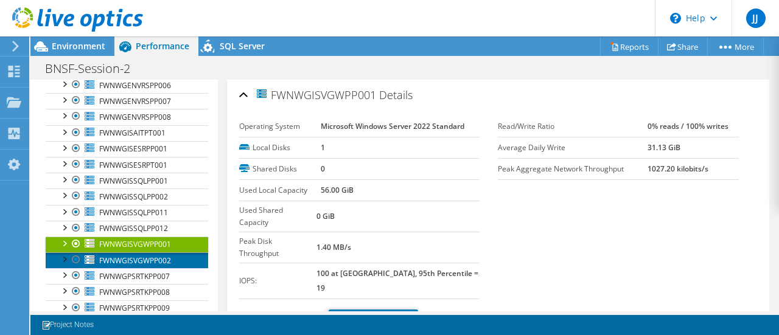
click at [145, 256] on span "FWNWGISVGWPP002" at bounding box center [135, 261] width 72 height 10
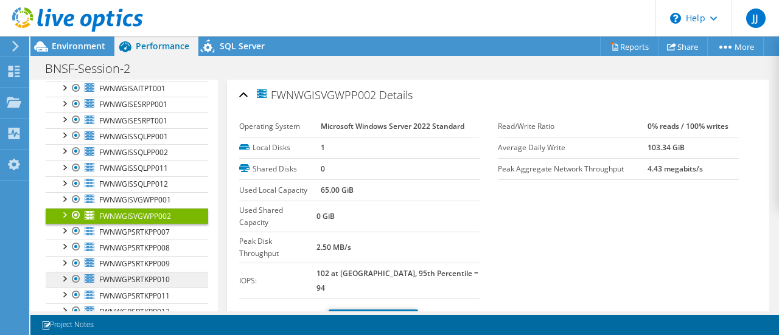
scroll to position [487, 0]
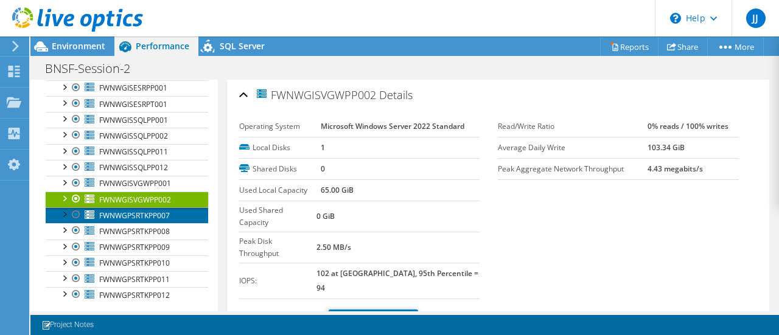
click at [140, 212] on span "FWNWGPSRTKPP007" at bounding box center [134, 215] width 71 height 10
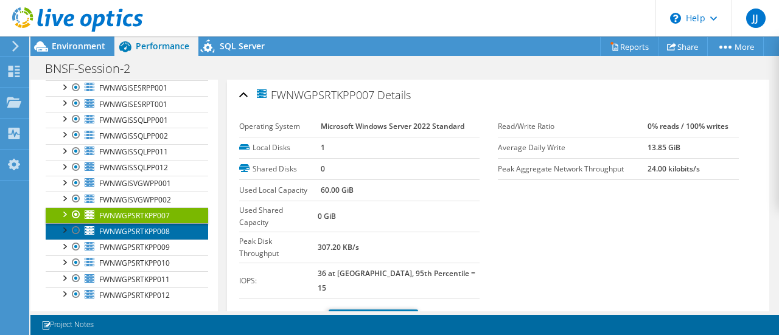
click at [130, 229] on link "FWNWGPSRTKPP008" at bounding box center [127, 231] width 162 height 16
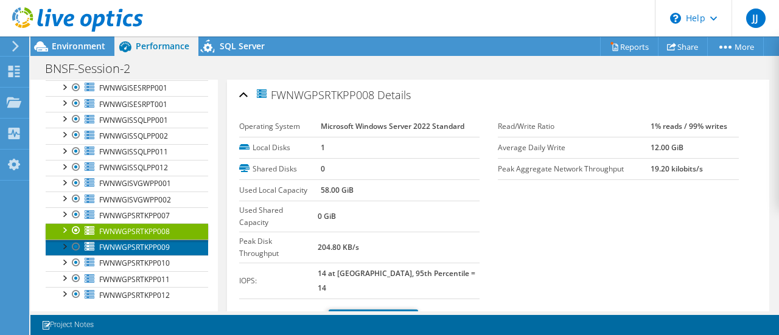
click at [130, 242] on span "FWNWGPSRTKPP009" at bounding box center [134, 247] width 71 height 10
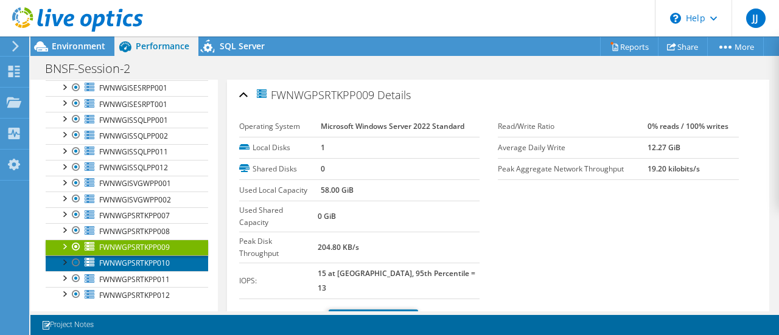
click at [130, 258] on span "FWNWGPSRTKPP010" at bounding box center [134, 263] width 71 height 10
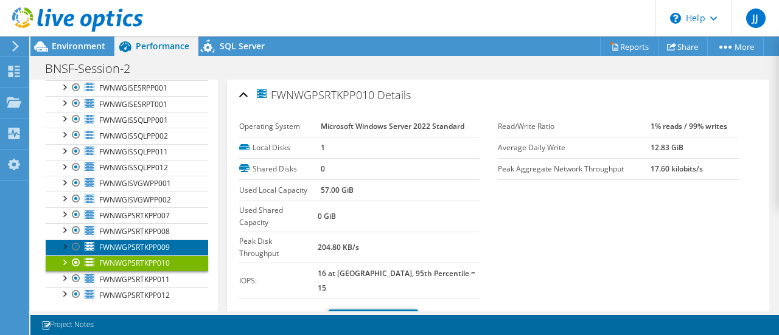
click at [137, 242] on span "FWNWGPSRTKPP009" at bounding box center [134, 247] width 71 height 10
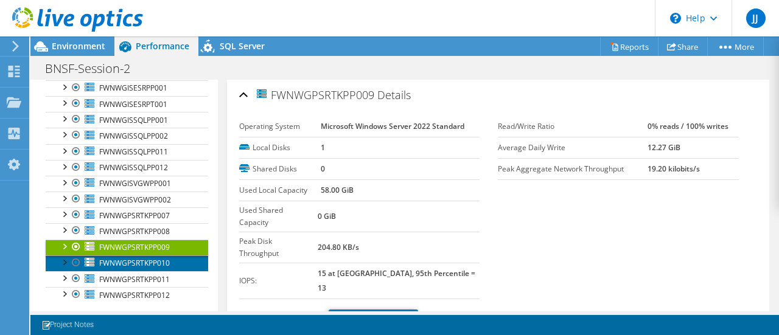
click at [134, 259] on span "FWNWGPSRTKPP010" at bounding box center [134, 263] width 71 height 10
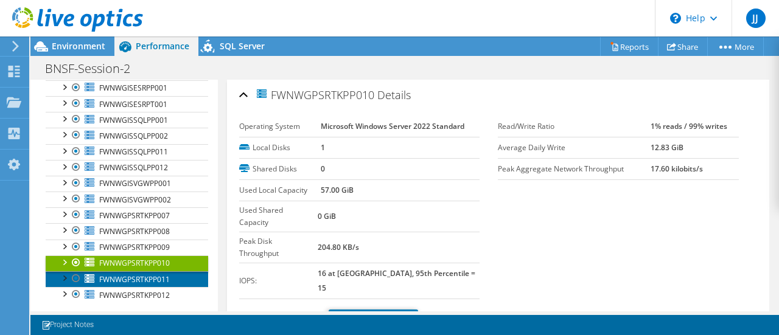
click at [132, 276] on span "FWNWGPSRTKPP011" at bounding box center [134, 279] width 71 height 10
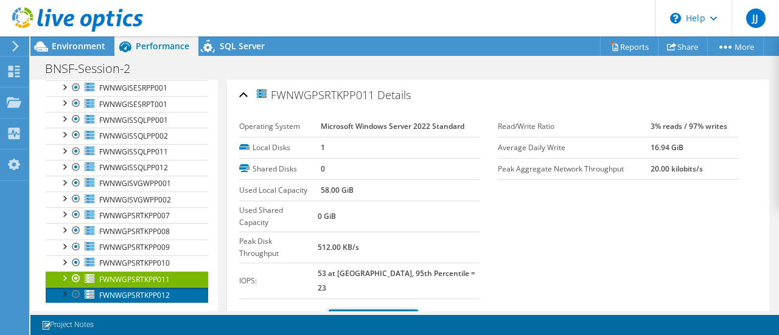
click at [128, 290] on span "FWNWGPSRTKPP012" at bounding box center [134, 295] width 71 height 10
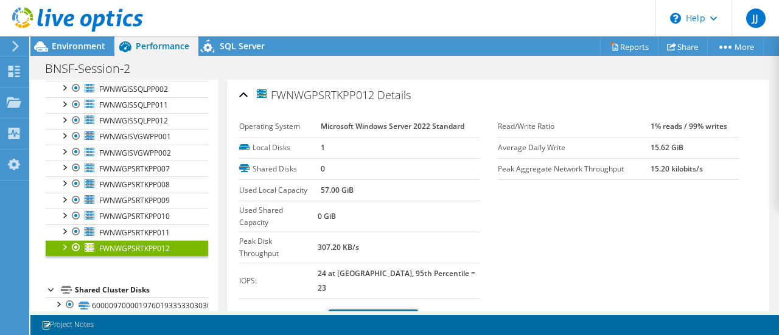
scroll to position [579, 0]
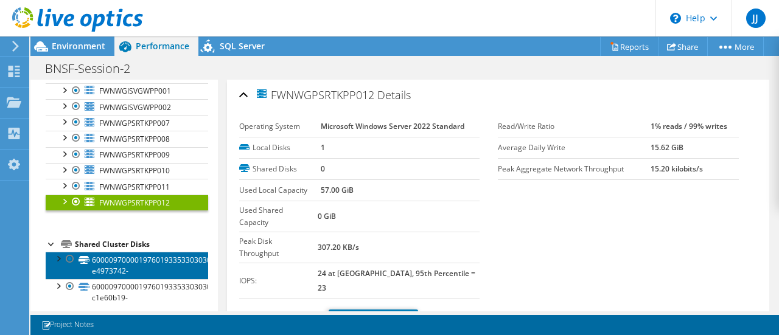
click at [120, 255] on link "60000970000197601933533030303733-e4973742-" at bounding box center [127, 265] width 162 height 27
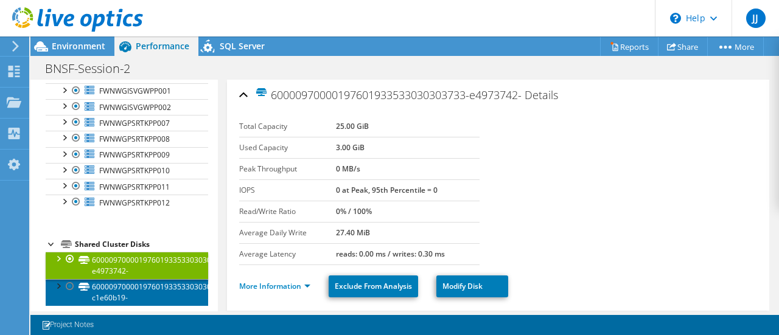
click at [123, 279] on link "60000970000197601933533030303734-c1e60b19-" at bounding box center [127, 292] width 162 height 27
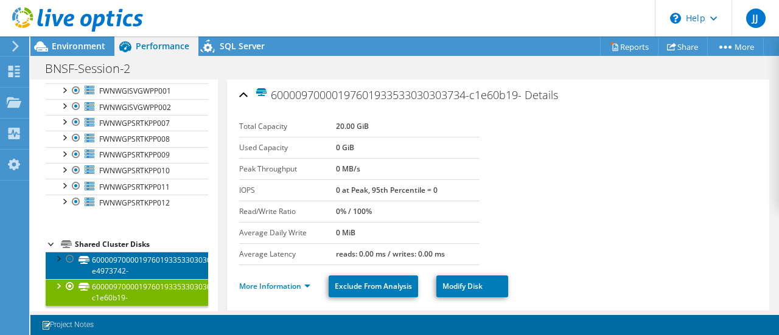
click at [142, 252] on link "60000970000197601933533030303733-e4973742-" at bounding box center [127, 265] width 162 height 27
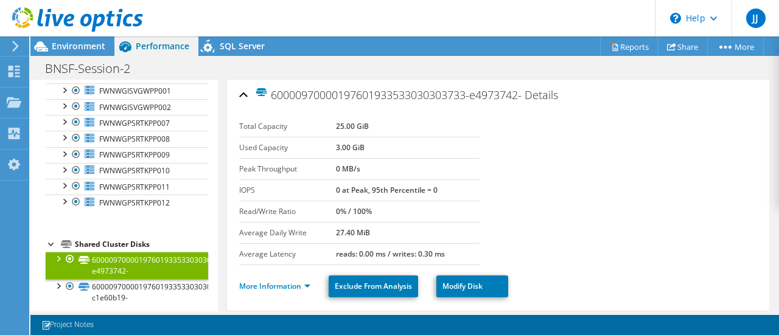
click at [275, 277] on ul "More Information Exclude From Analysis Modify Disk" at bounding box center [498, 285] width 518 height 25
click at [273, 281] on link "More Information" at bounding box center [274, 286] width 71 height 10
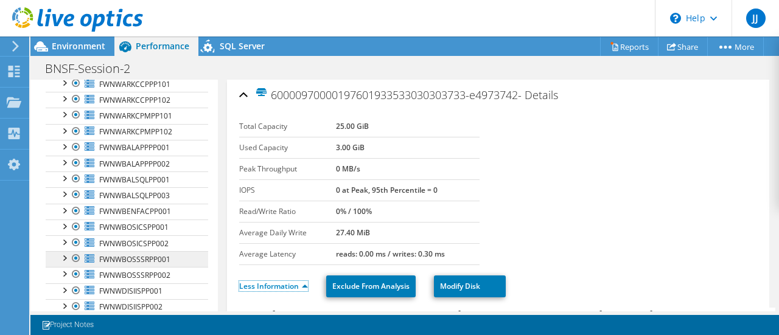
scroll to position [0, 0]
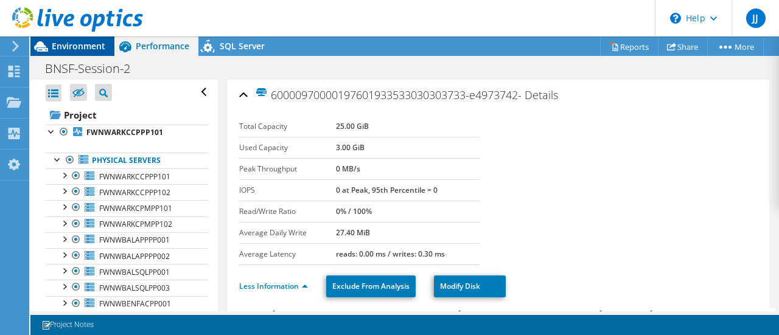
click at [68, 49] on span "Environment" at bounding box center [79, 46] width 54 height 12
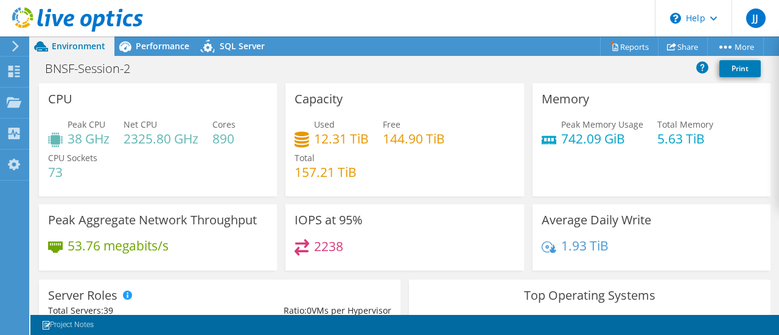
click at [17, 49] on icon at bounding box center [15, 46] width 9 height 11
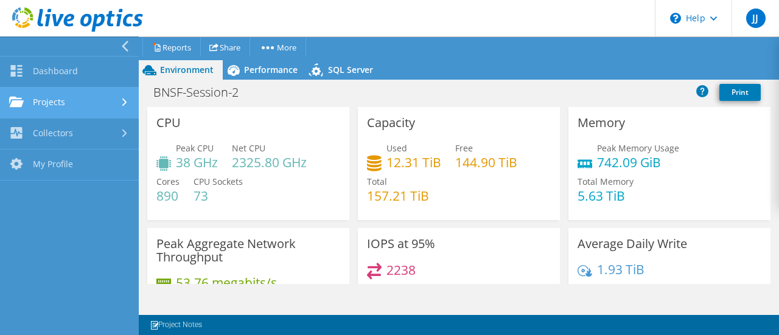
click at [80, 100] on link "Projects" at bounding box center [69, 103] width 139 height 31
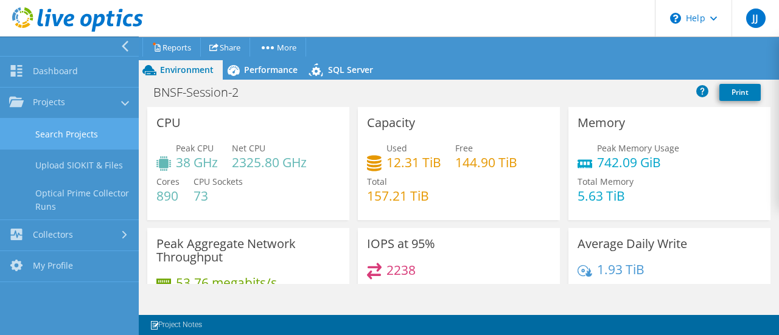
click at [86, 137] on link "Search Projects" at bounding box center [69, 134] width 139 height 31
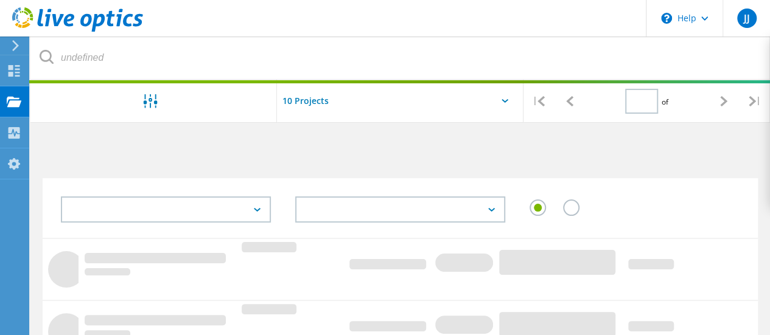
type input "4"
